Goal: Information Seeking & Learning: Learn about a topic

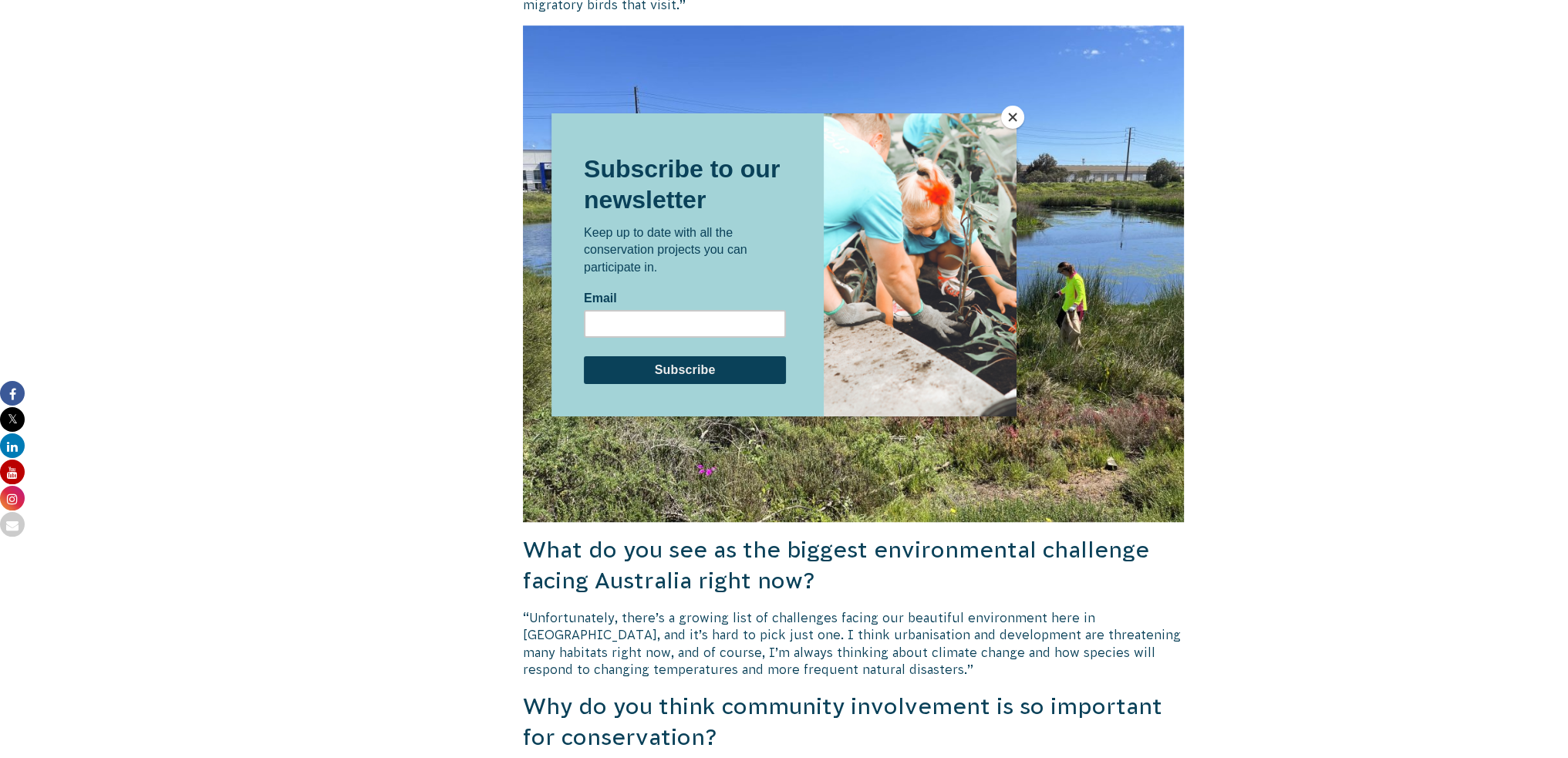
scroll to position [1553, 0]
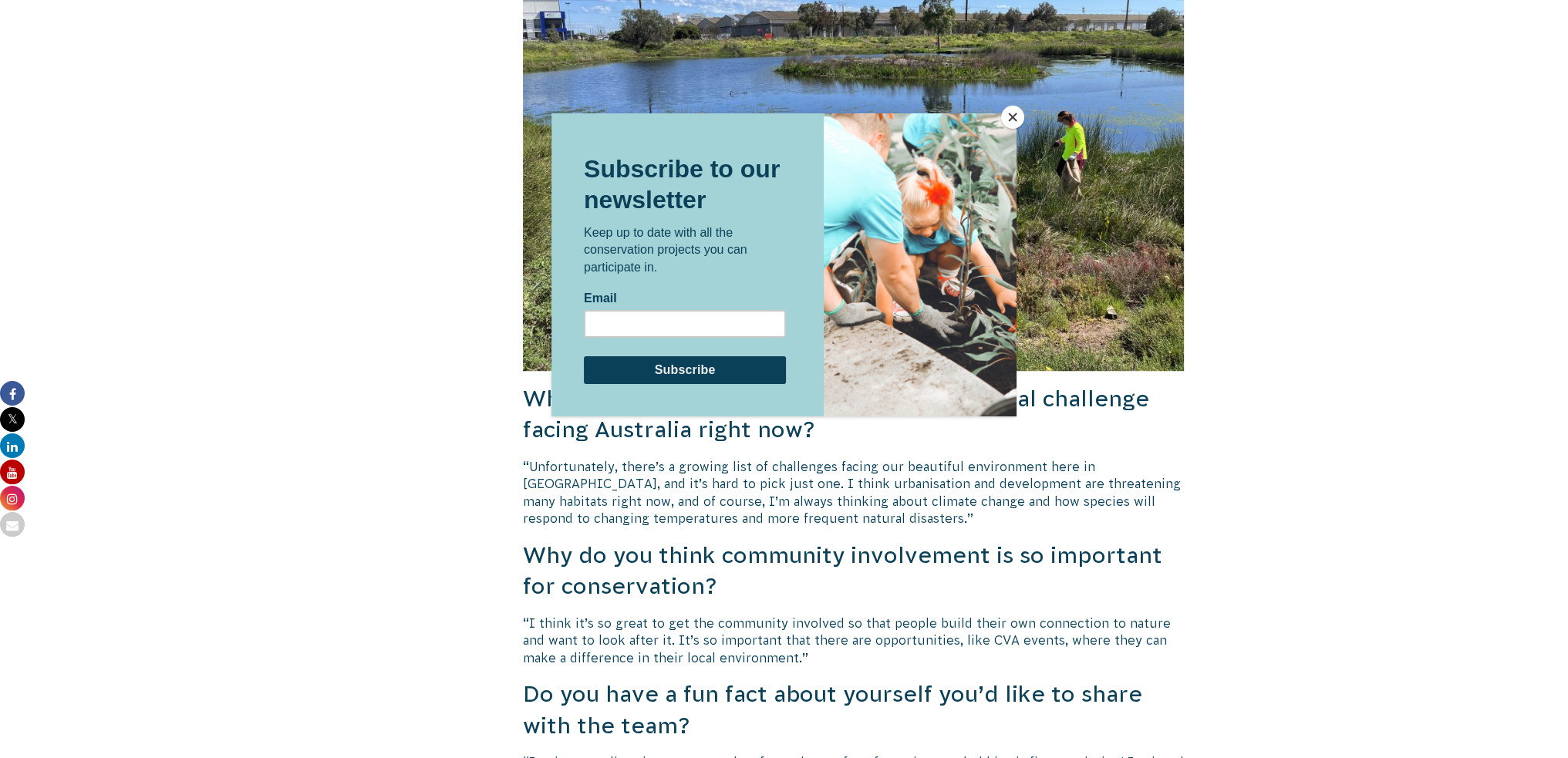
click at [1003, 116] on button "Close" at bounding box center [1012, 117] width 23 height 23
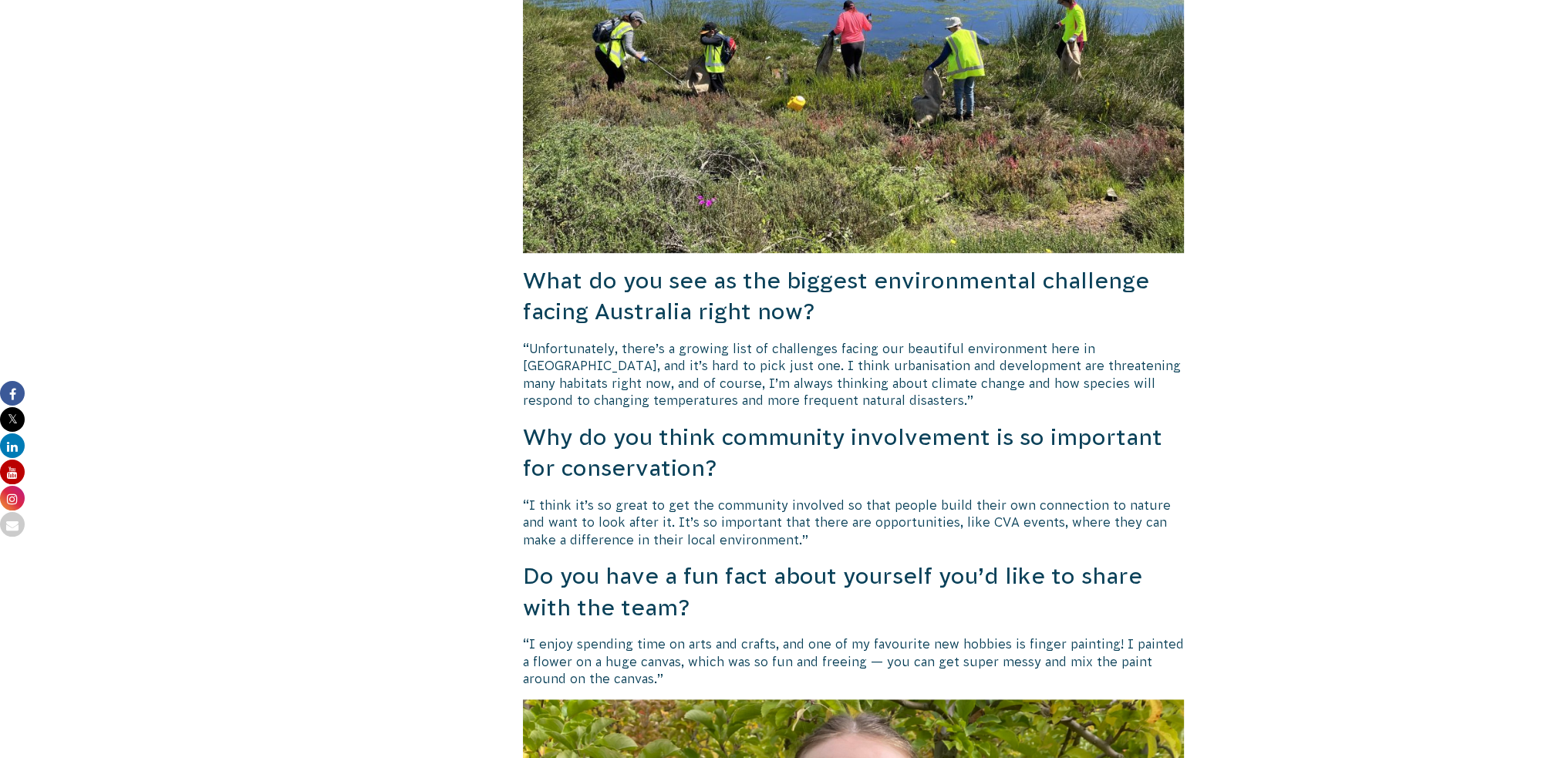
scroll to position [1708, 0]
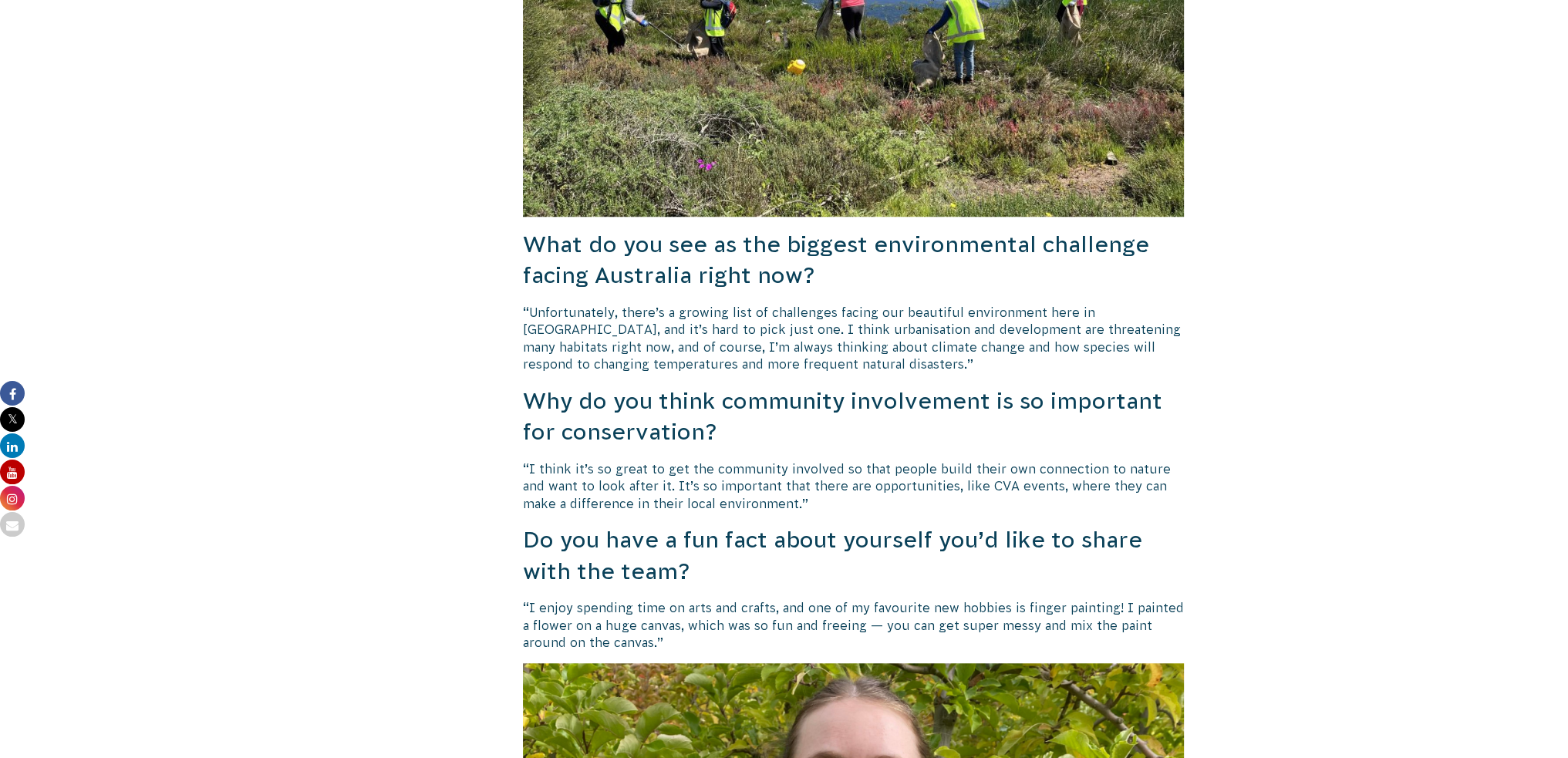
click at [650, 304] on p "“Unfortunately, there’s a growing list of challenges facing our beautiful envir…" at bounding box center [853, 339] width 661 height 69
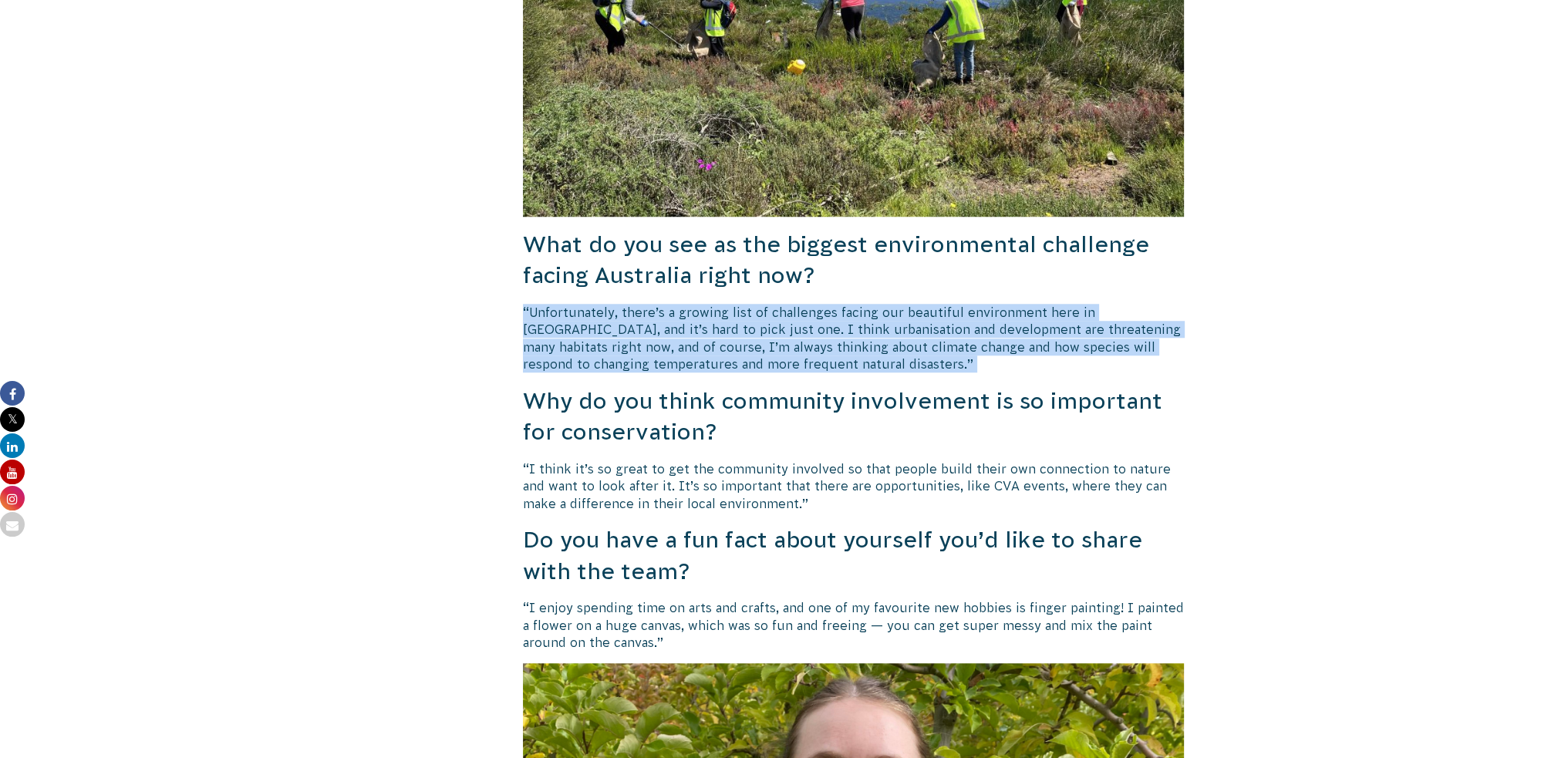
drag, startPoint x: 650, startPoint y: 297, endPoint x: 663, endPoint y: 325, distance: 30.9
click at [663, 325] on p "“Unfortunately, there’s a growing list of challenges facing our beautiful envir…" at bounding box center [853, 339] width 661 height 69
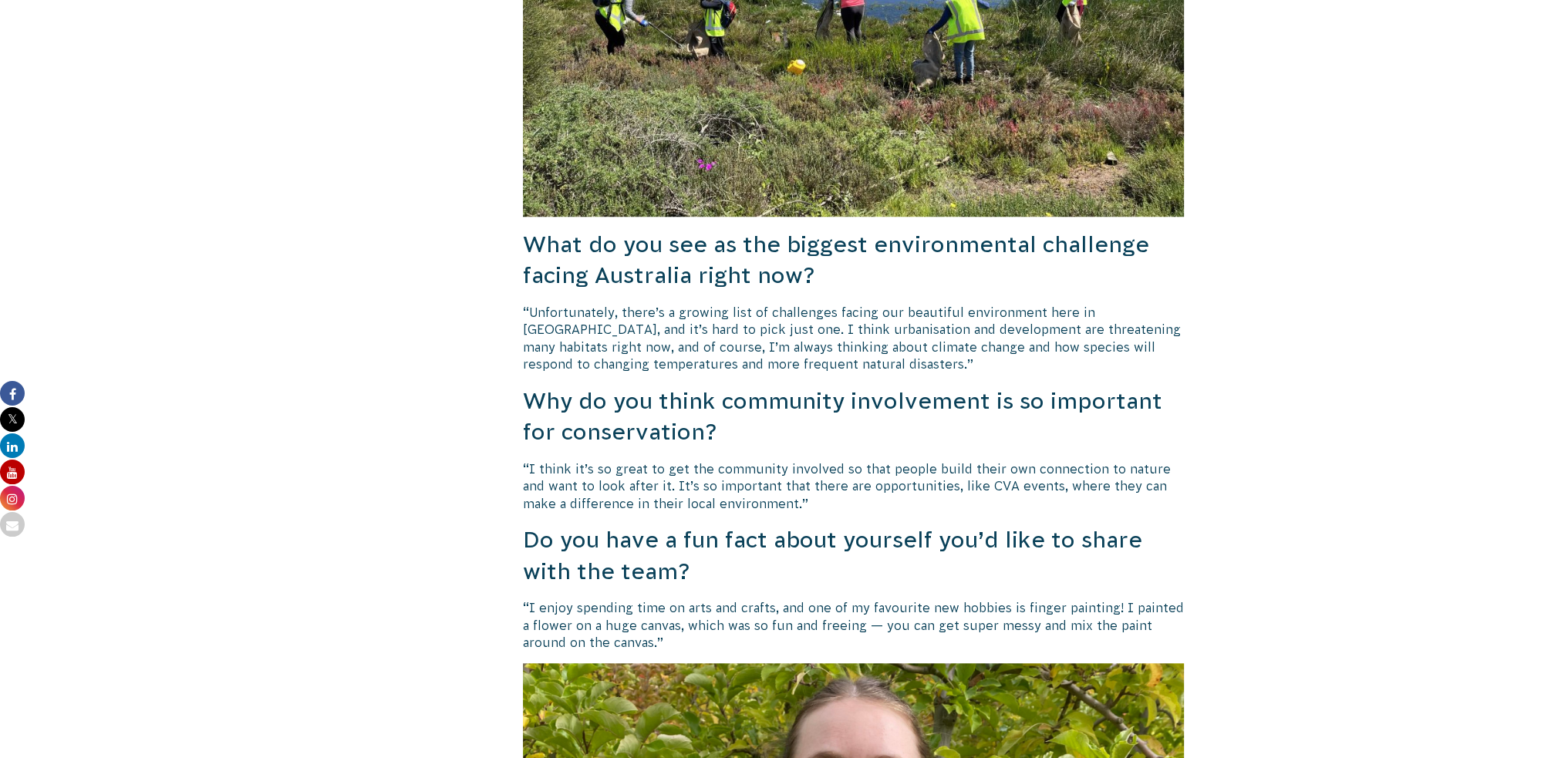
click at [571, 306] on p "“Unfortunately, there’s a growing list of challenges facing our beautiful envir…" at bounding box center [853, 339] width 661 height 69
drag, startPoint x: 571, startPoint y: 306, endPoint x: 665, endPoint y: 320, distance: 95.0
click at [663, 320] on p "“Unfortunately, there’s a growing list of challenges facing our beautiful envir…" at bounding box center [853, 339] width 661 height 69
click at [688, 306] on p "“Unfortunately, there’s a growing list of challenges facing our beautiful envir…" at bounding box center [853, 339] width 661 height 69
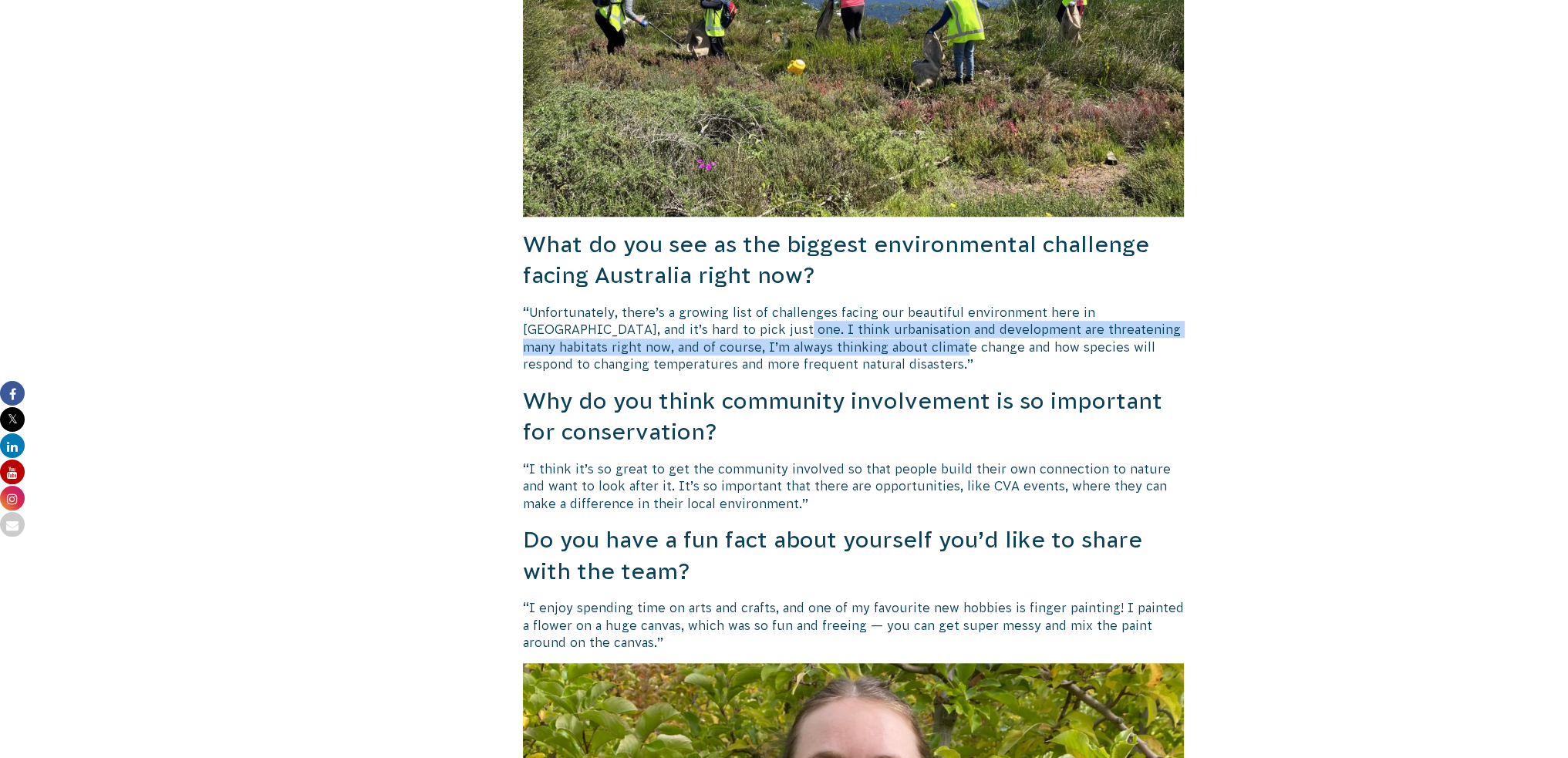
drag, startPoint x: 692, startPoint y: 305, endPoint x: 828, endPoint y: 339, distance: 140.2
click at [828, 339] on p "“Unfortunately, there’s a growing list of challenges facing our beautiful envir…" at bounding box center [853, 339] width 661 height 69
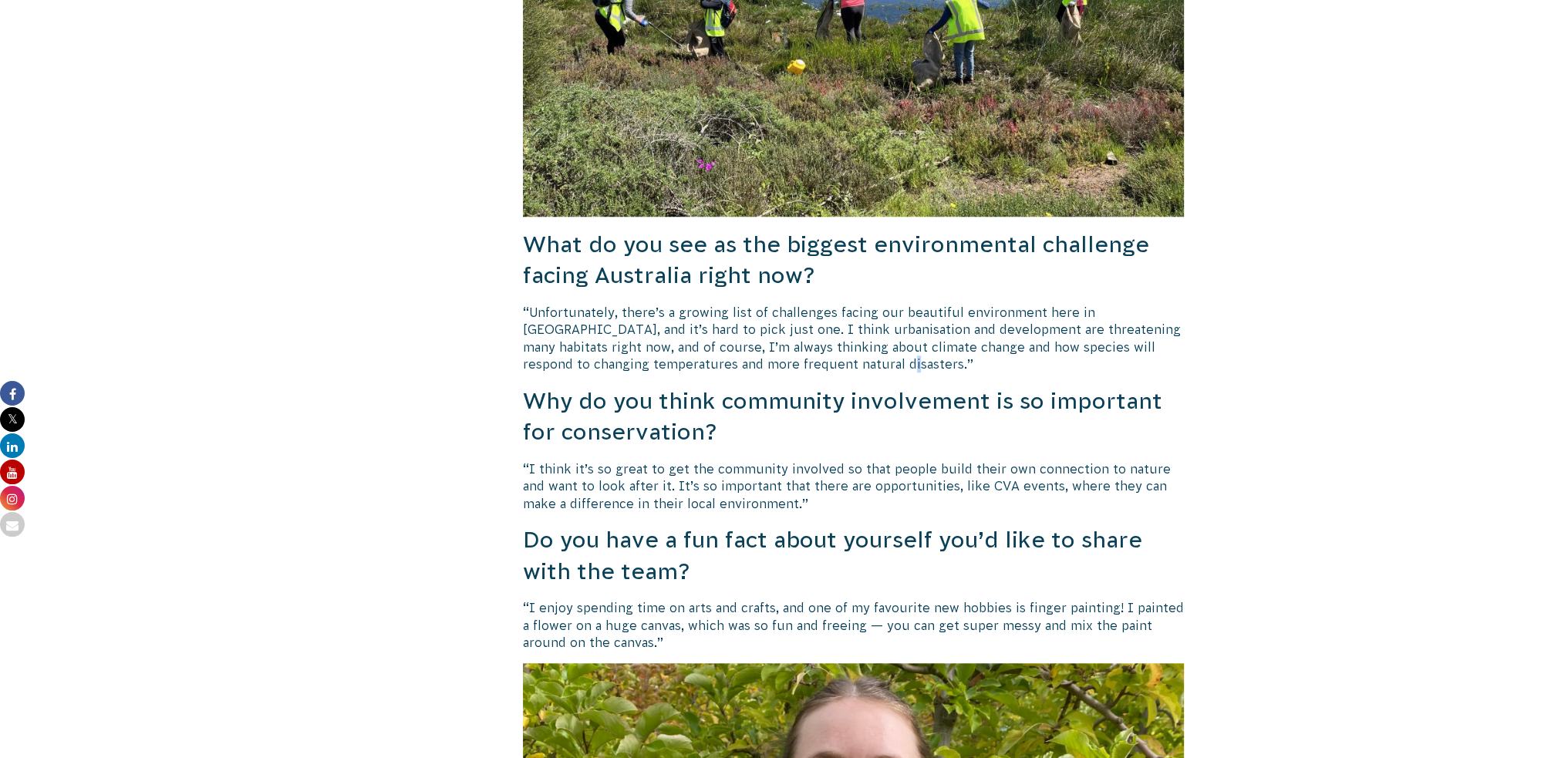
click at [828, 339] on p "“Unfortunately, there’s a growing list of challenges facing our beautiful envir…" at bounding box center [853, 339] width 661 height 69
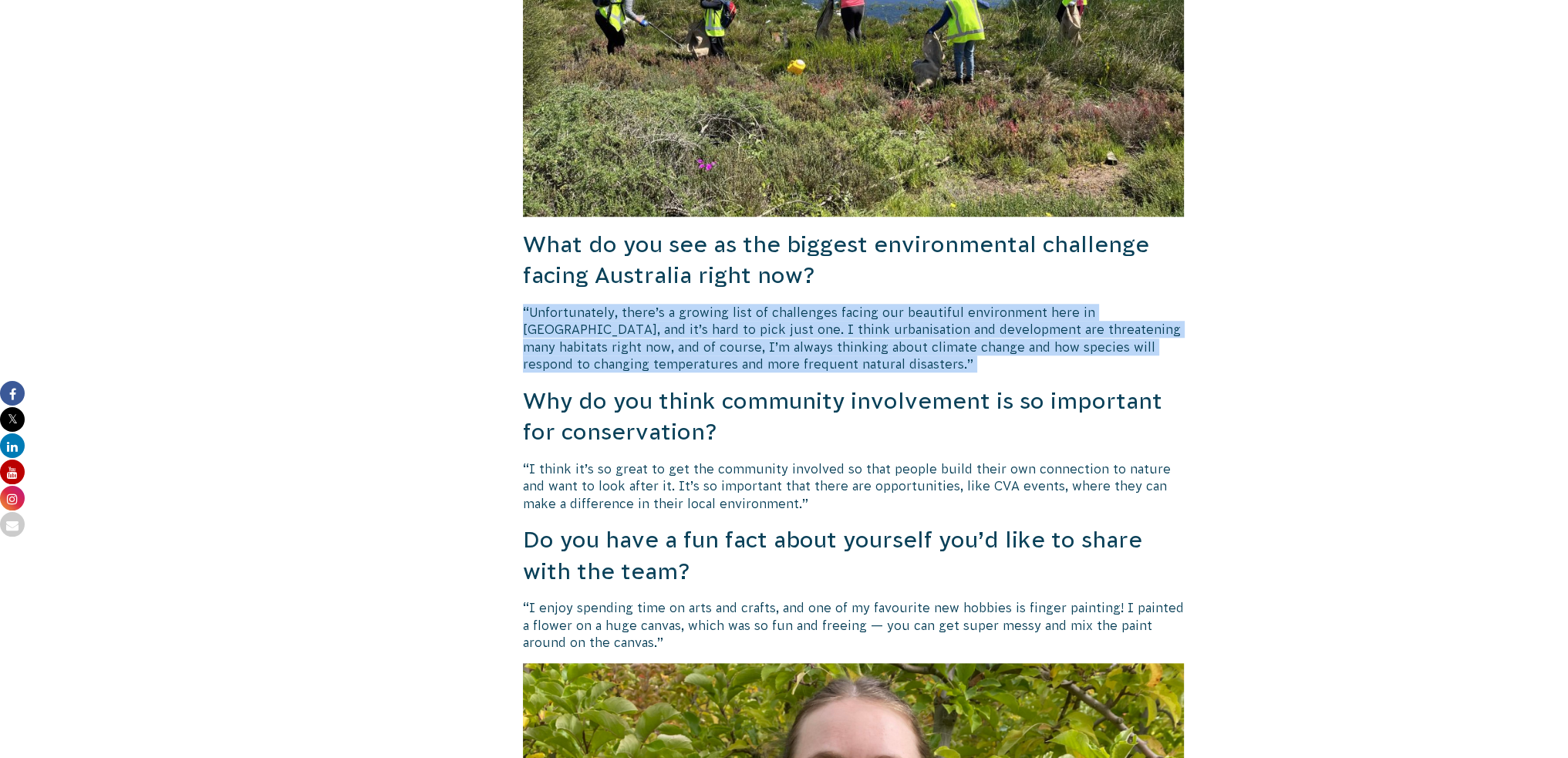
click at [828, 339] on p "“Unfortunately, there’s a growing list of challenges facing our beautiful envir…" at bounding box center [853, 339] width 661 height 69
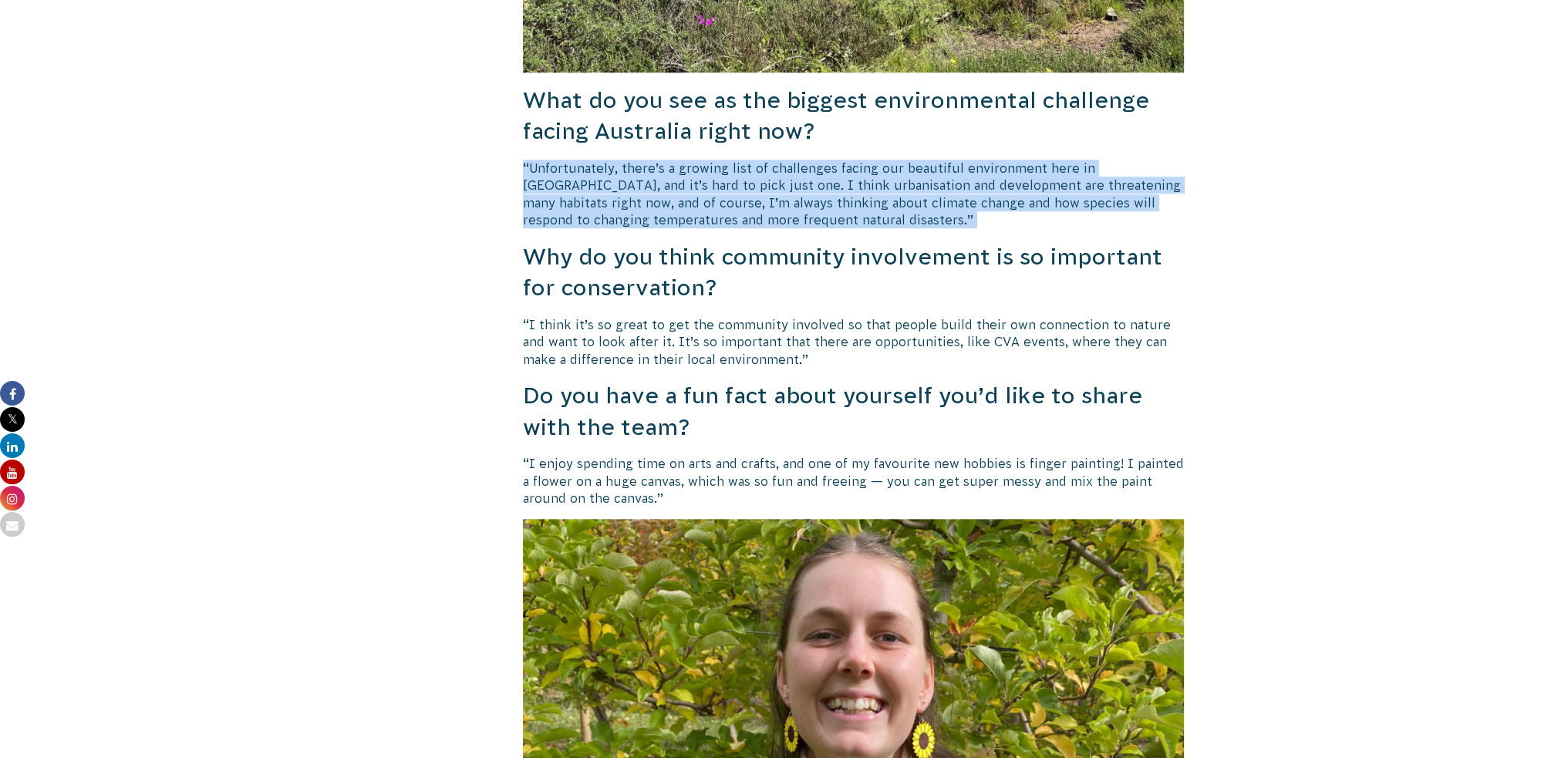
scroll to position [1862, 0]
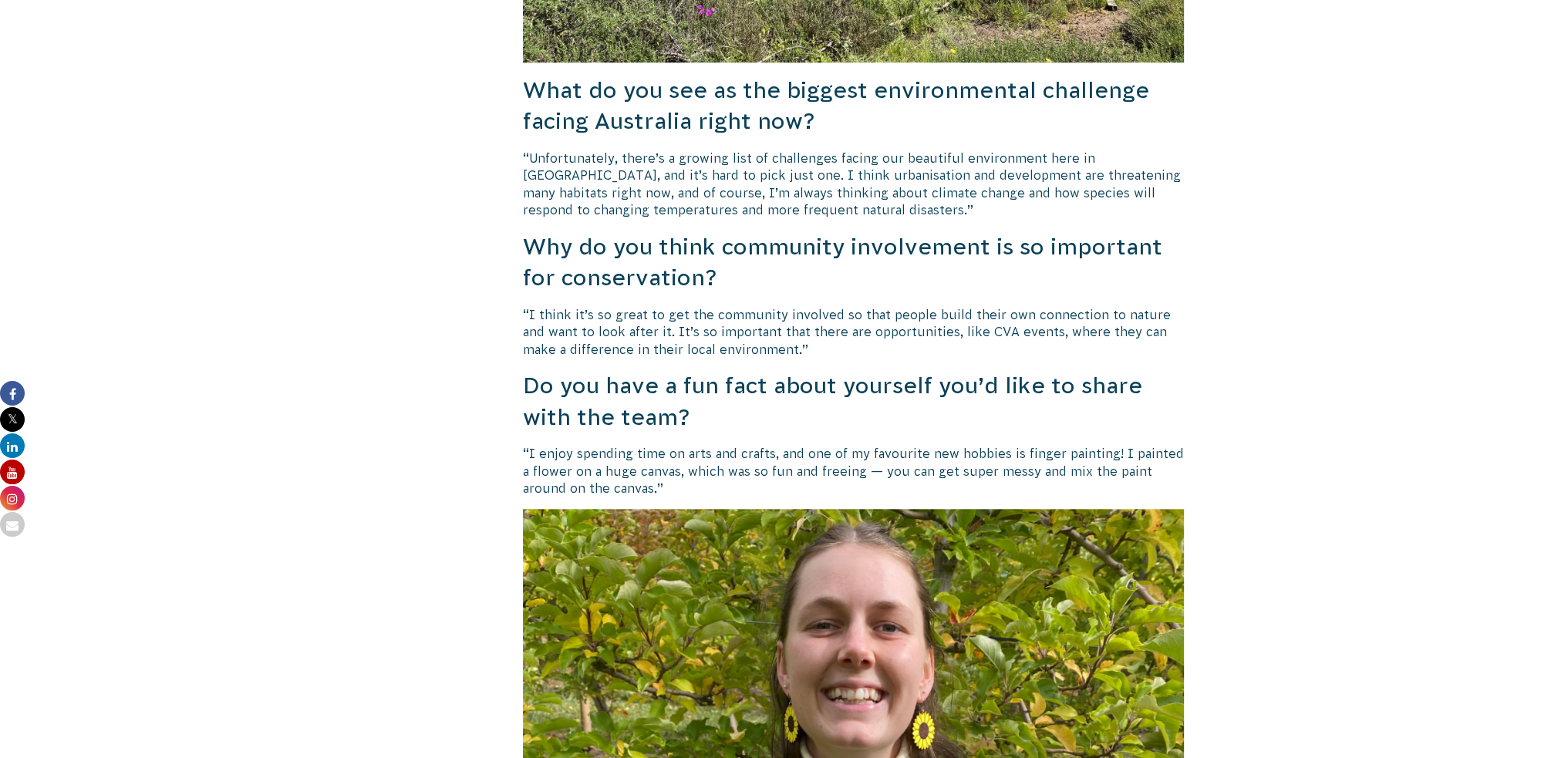
click at [592, 235] on h3 "Why do you think community involvement is so important for conservation?" at bounding box center [853, 263] width 661 height 63
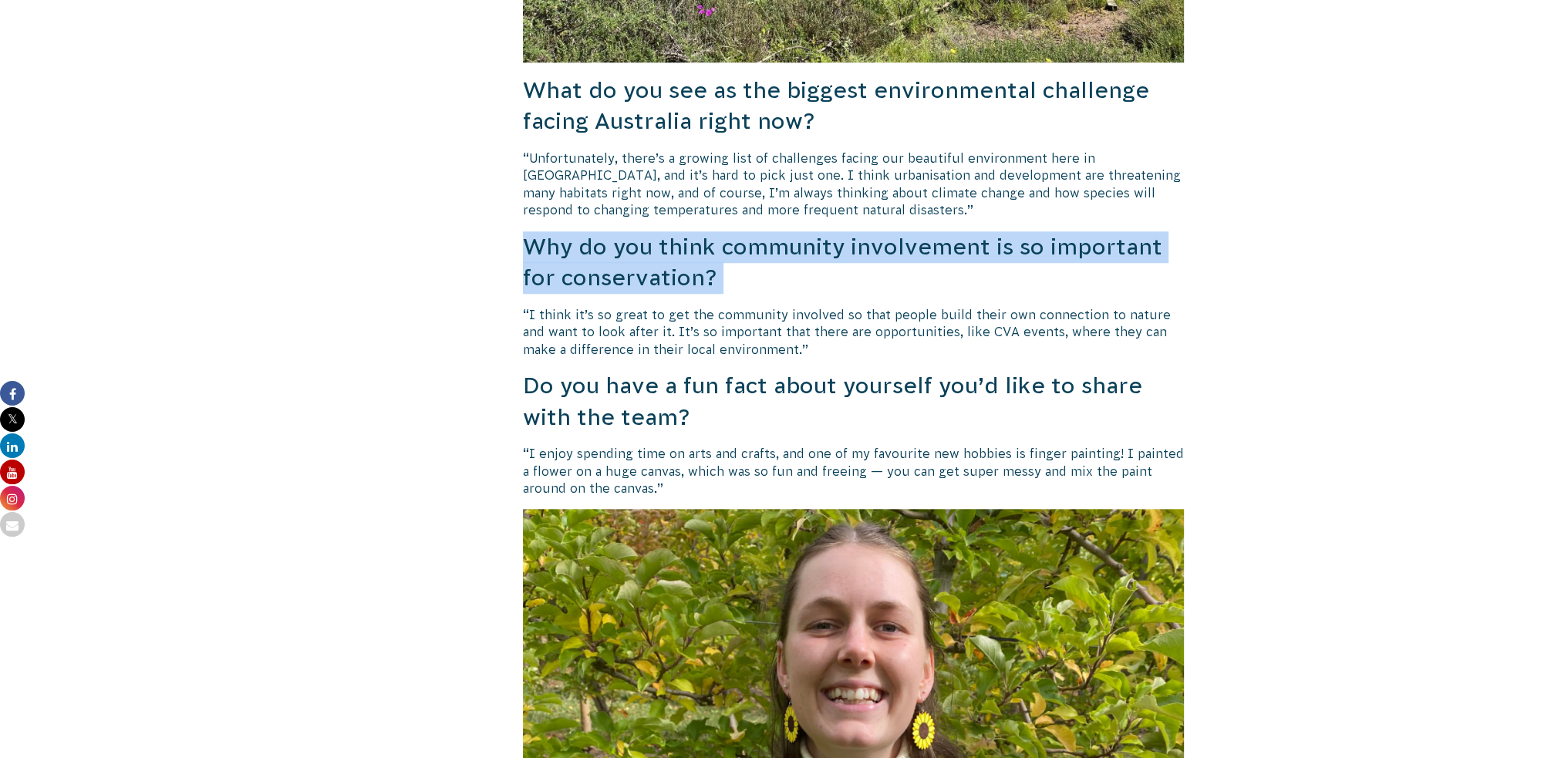
click at [592, 235] on h3 "Why do you think community involvement is so important for conservation?" at bounding box center [853, 263] width 661 height 63
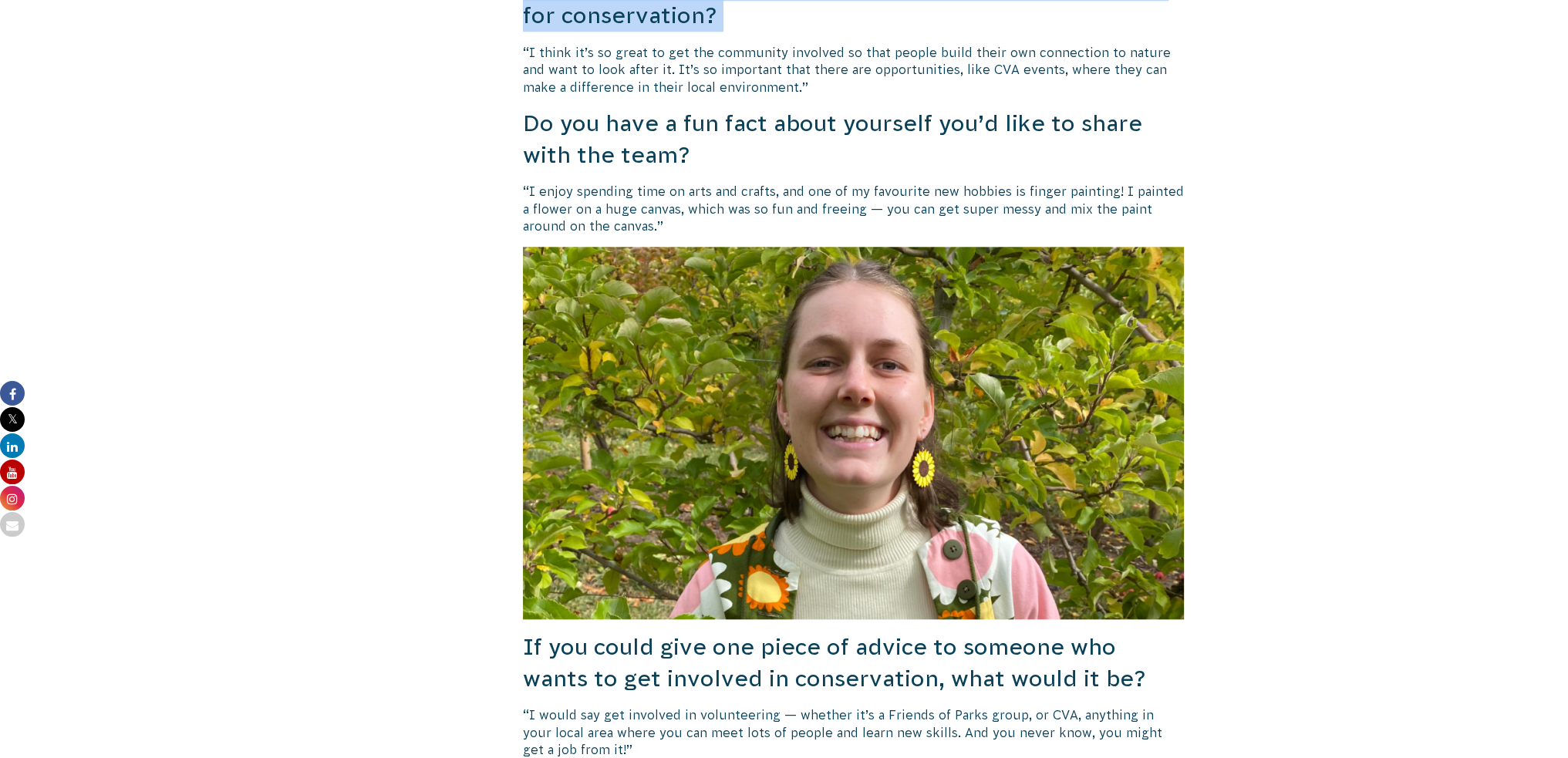
scroll to position [2170, 0]
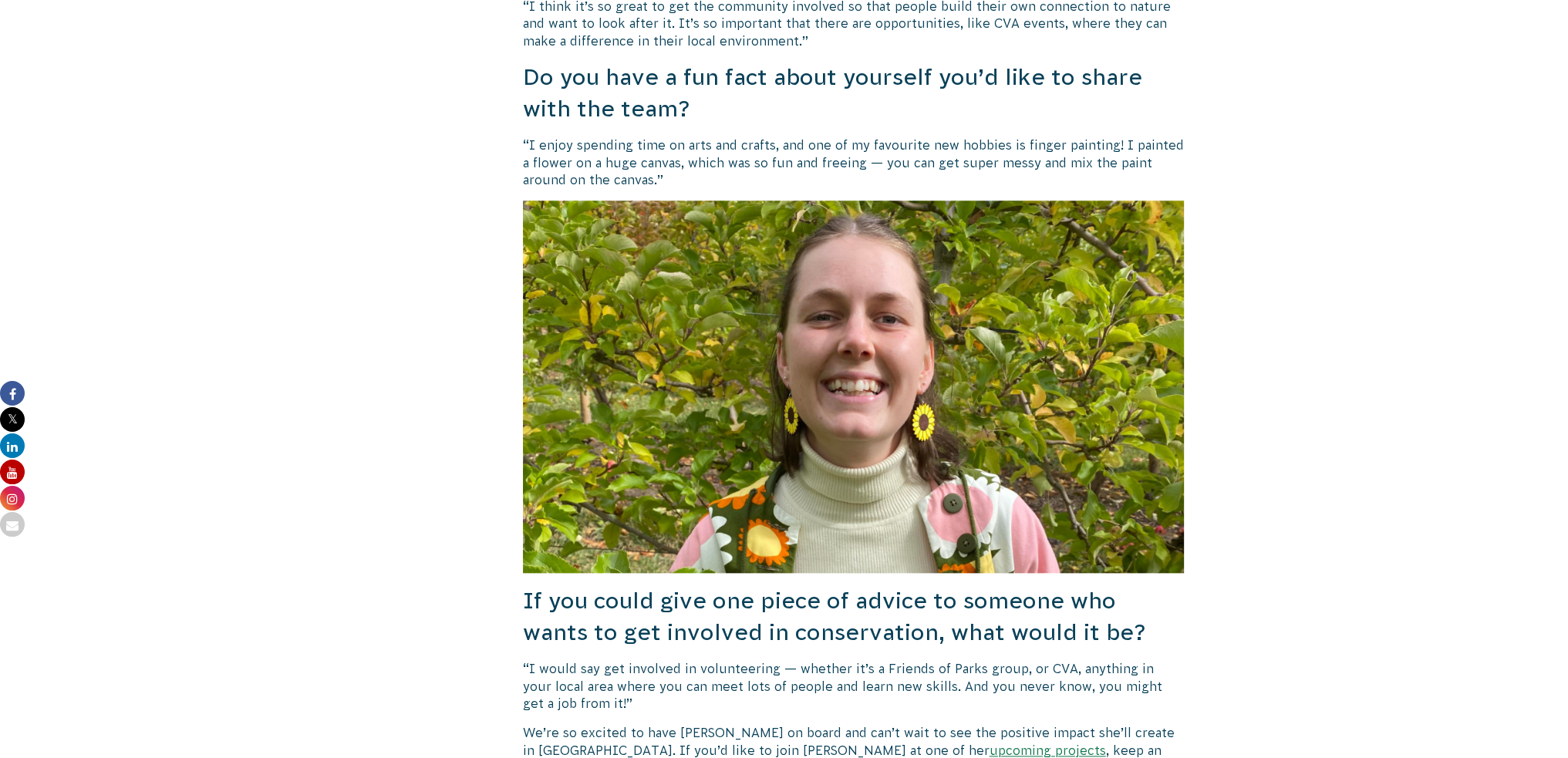
click at [969, 136] on p "“I enjoy spending time on arts and crafts, and one of my favourite new hobbies …" at bounding box center [853, 162] width 661 height 52
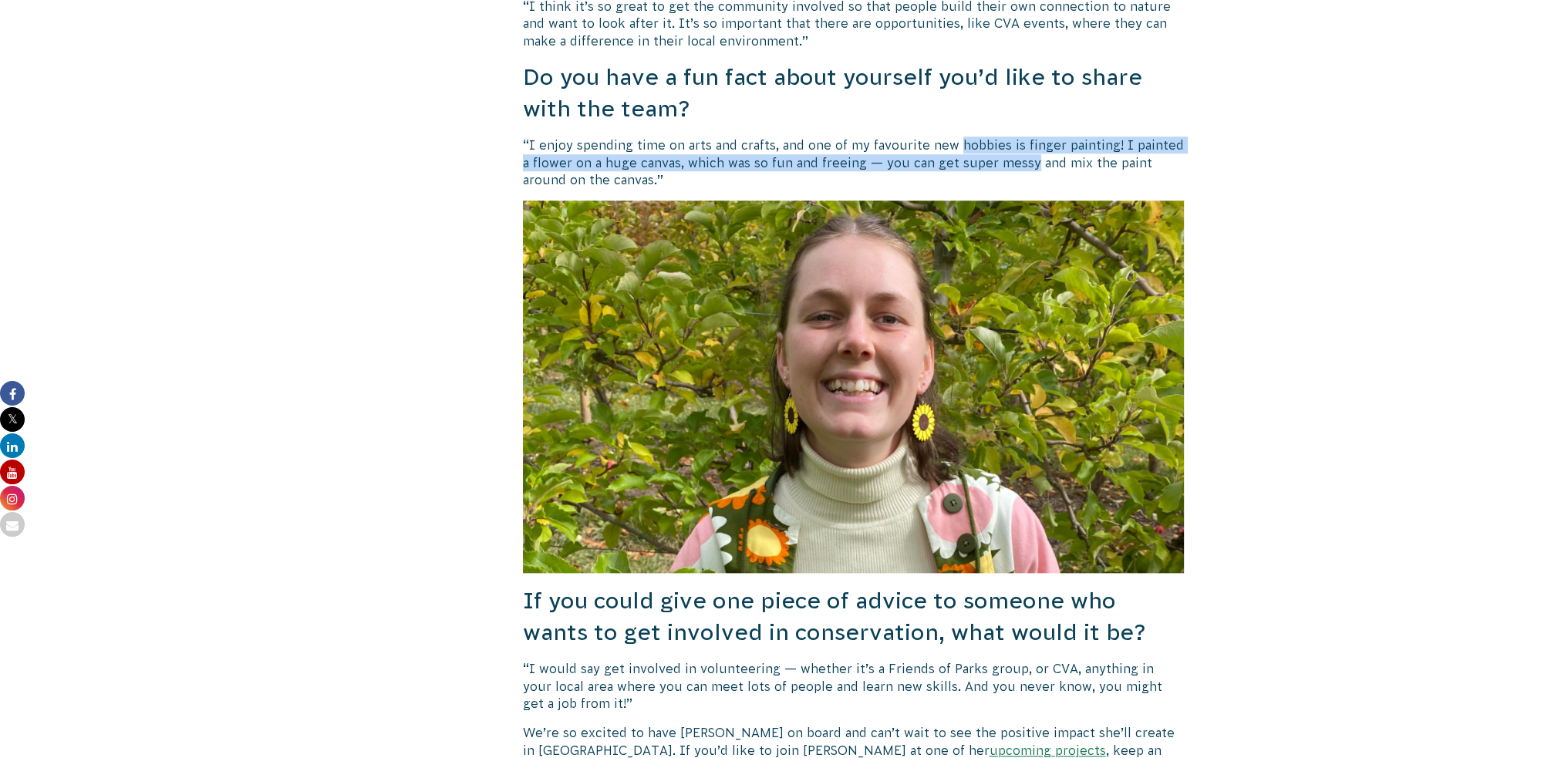
drag, startPoint x: 969, startPoint y: 122, endPoint x: 988, endPoint y: 151, distance: 34.7
click at [988, 151] on p "“I enjoy spending time on arts and crafts, and one of my favourite new hobbies …" at bounding box center [853, 162] width 661 height 52
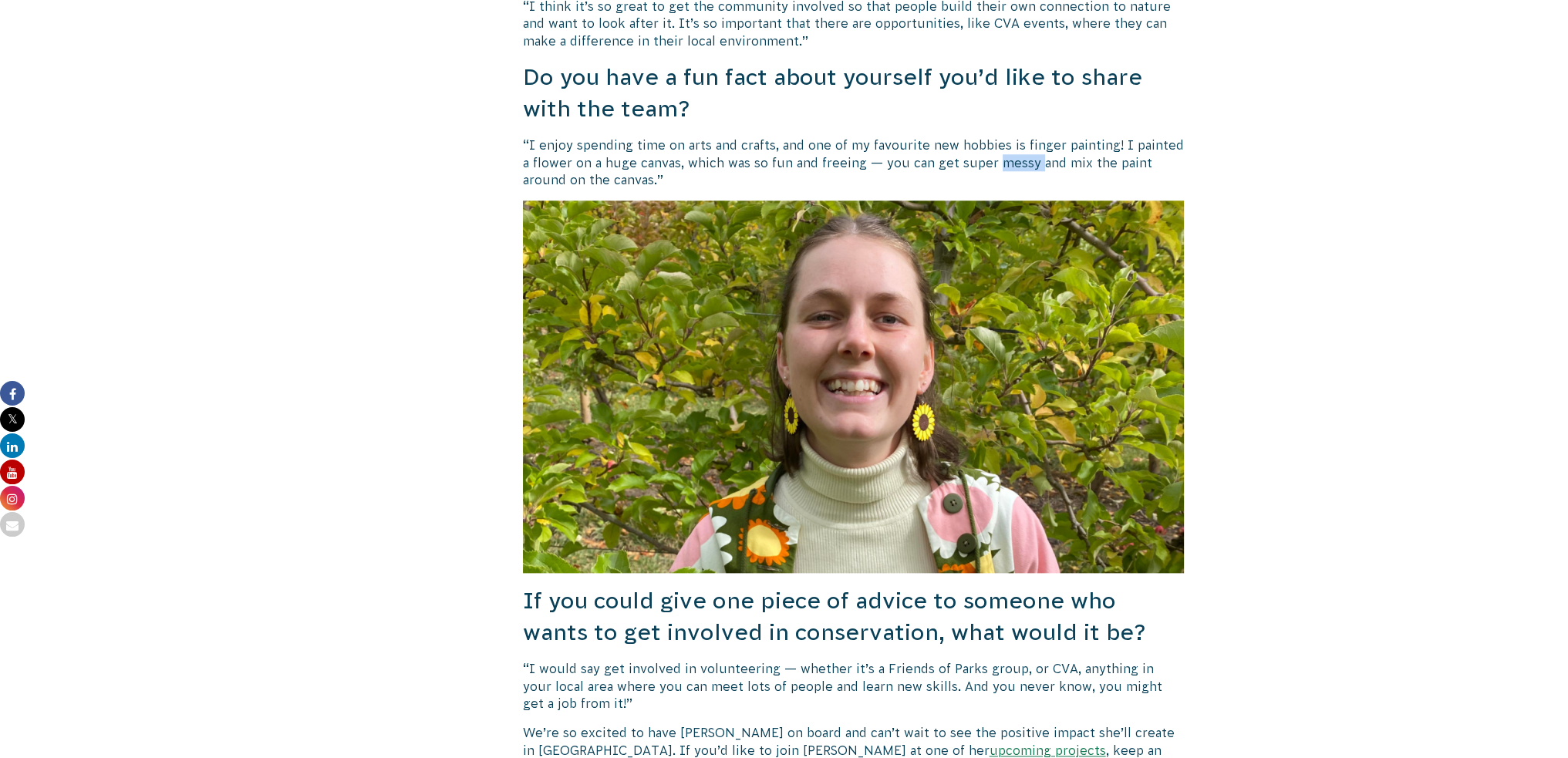
click at [988, 151] on p "“I enjoy spending time on arts and crafts, and one of my favourite new hobbies …" at bounding box center [853, 162] width 661 height 52
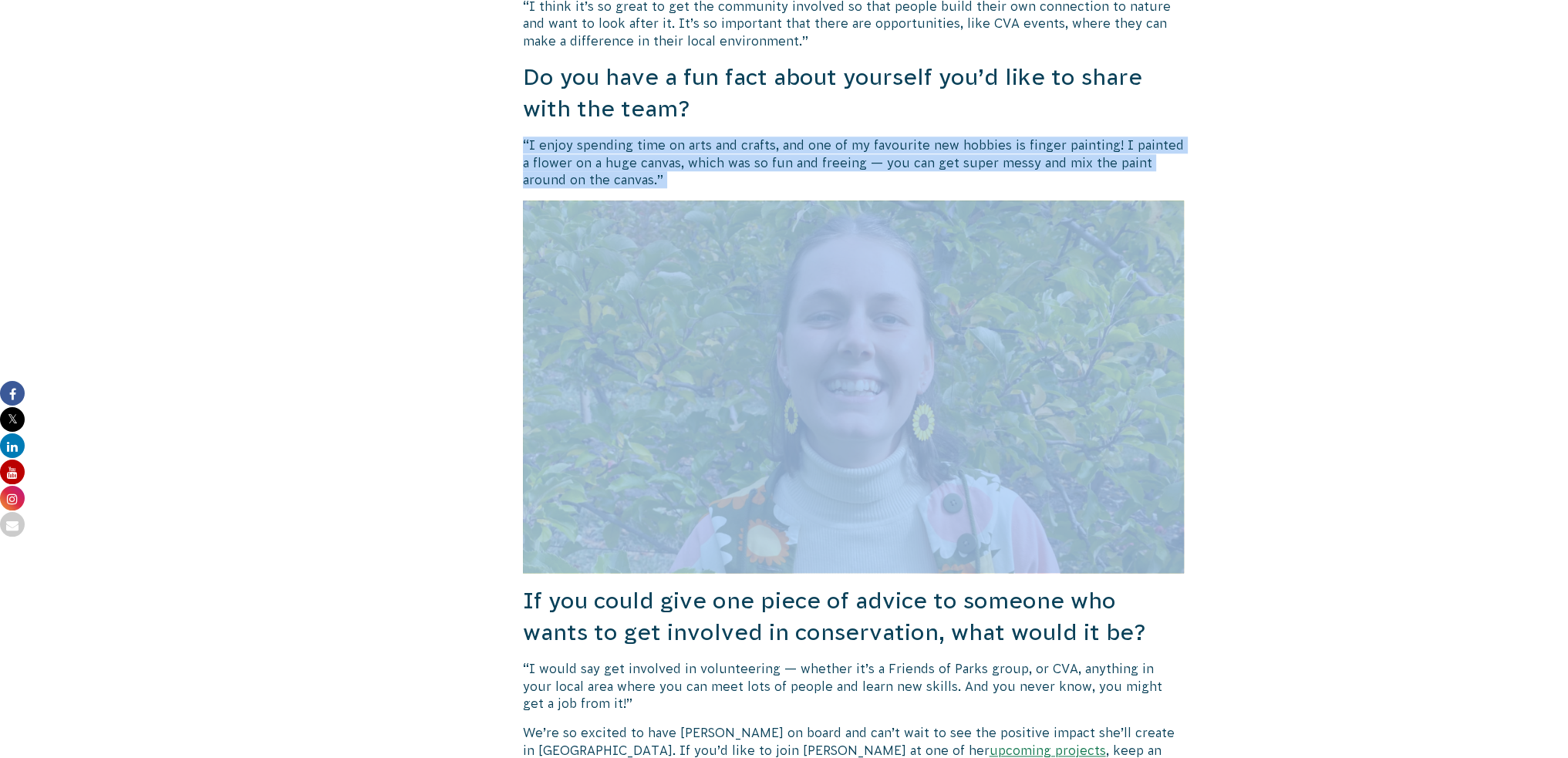
click at [988, 151] on p "“I enjoy spending time on arts and crafts, and one of my favourite new hobbies …" at bounding box center [853, 162] width 661 height 52
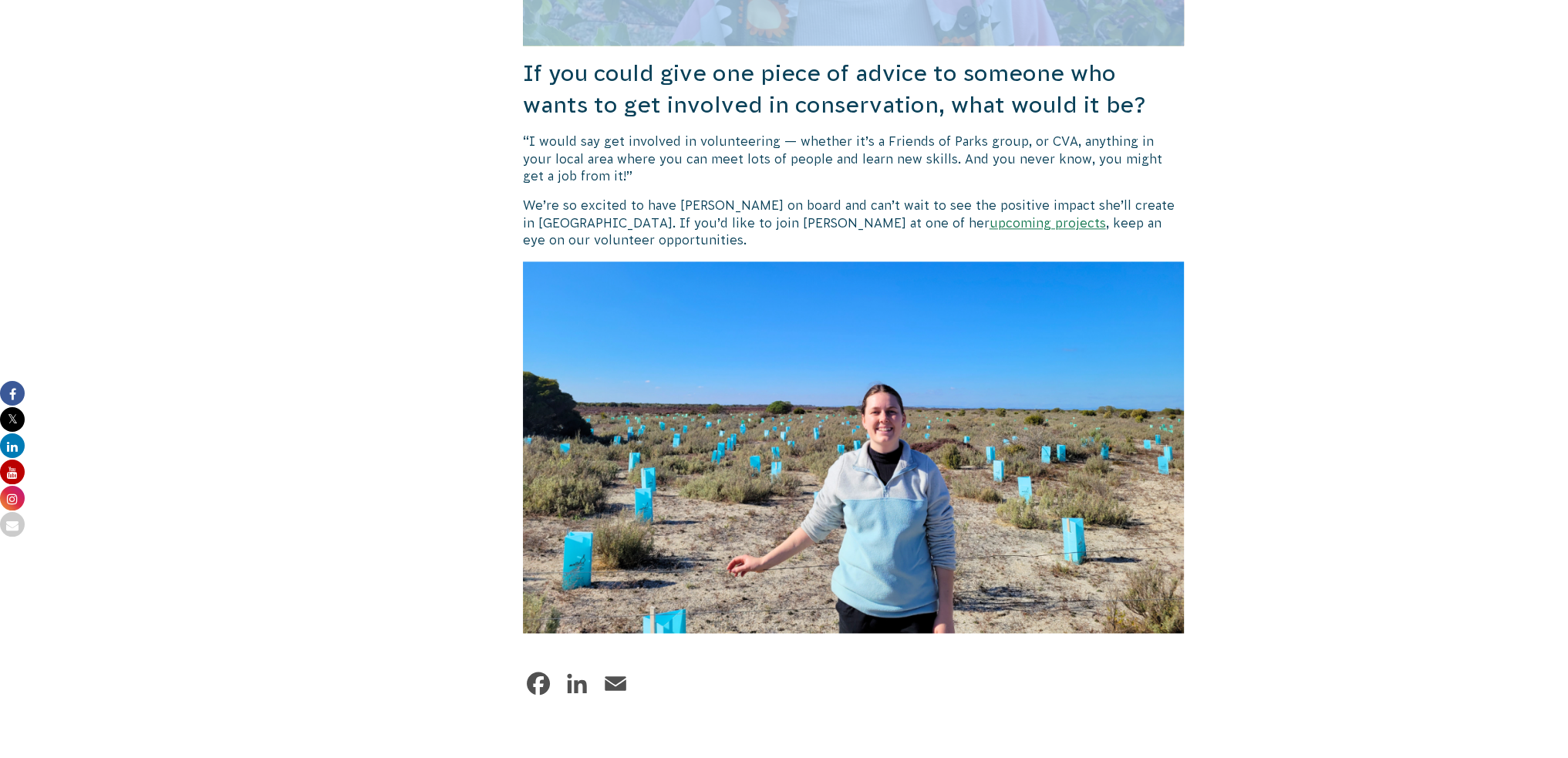
scroll to position [2710, 0]
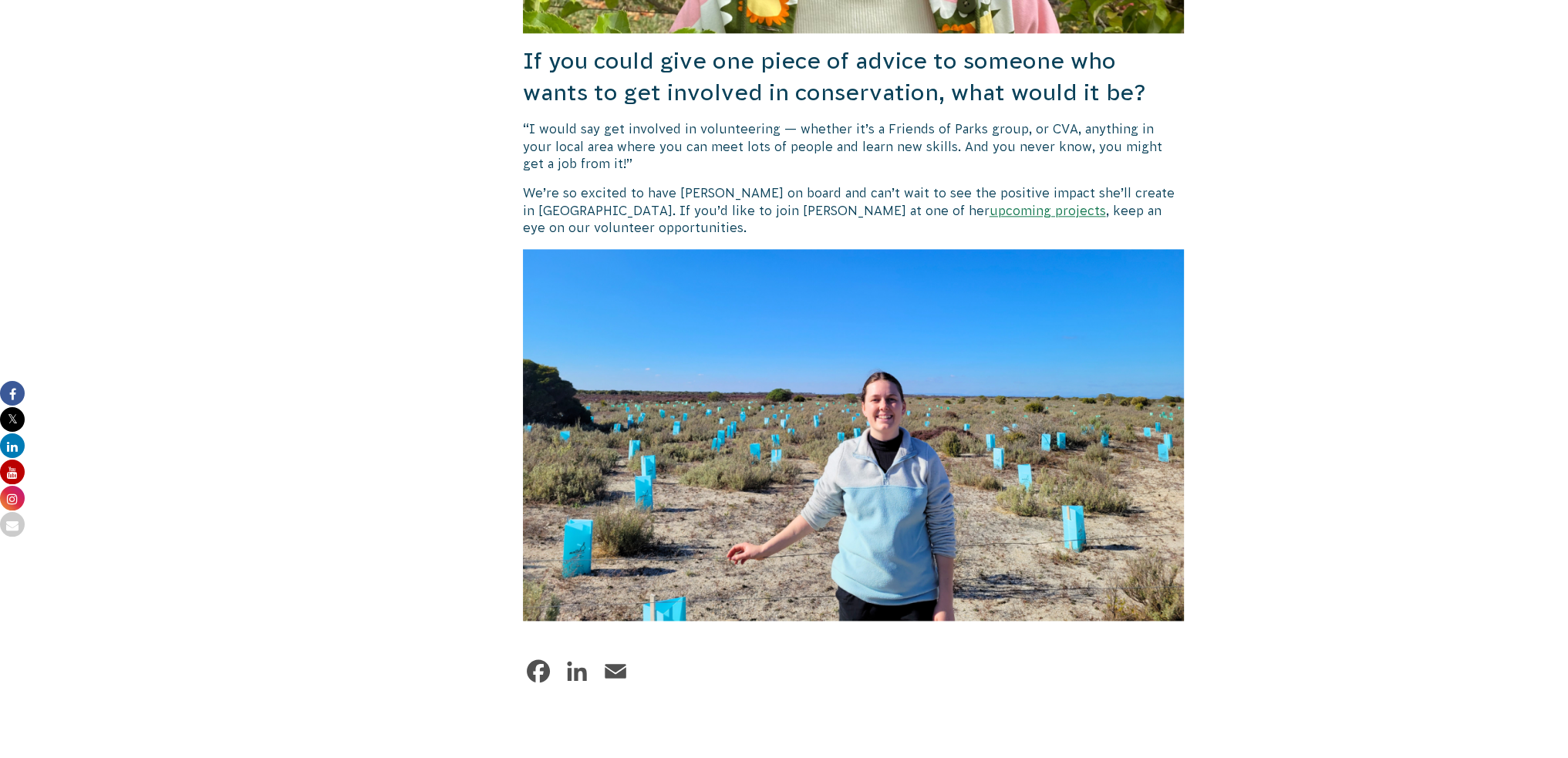
drag, startPoint x: 975, startPoint y: 146, endPoint x: 1044, endPoint y: 80, distance: 95.5
click at [975, 146] on p "“I would say get involved in volunteering — whether it’s a Friends of Parks gro…" at bounding box center [853, 146] width 661 height 52
